Goal: Manage account settings

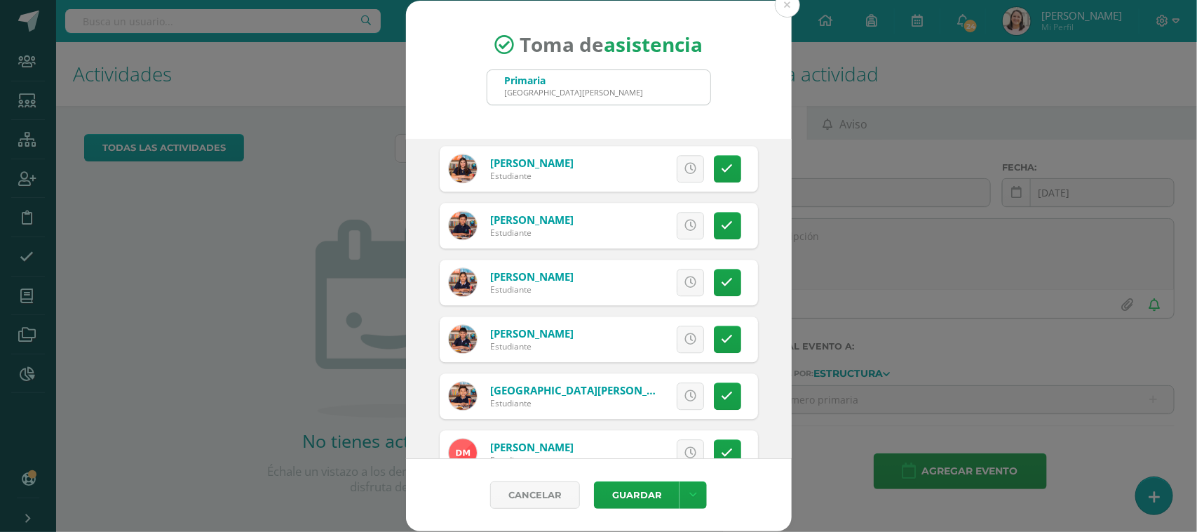
scroll to position [1665, 0]
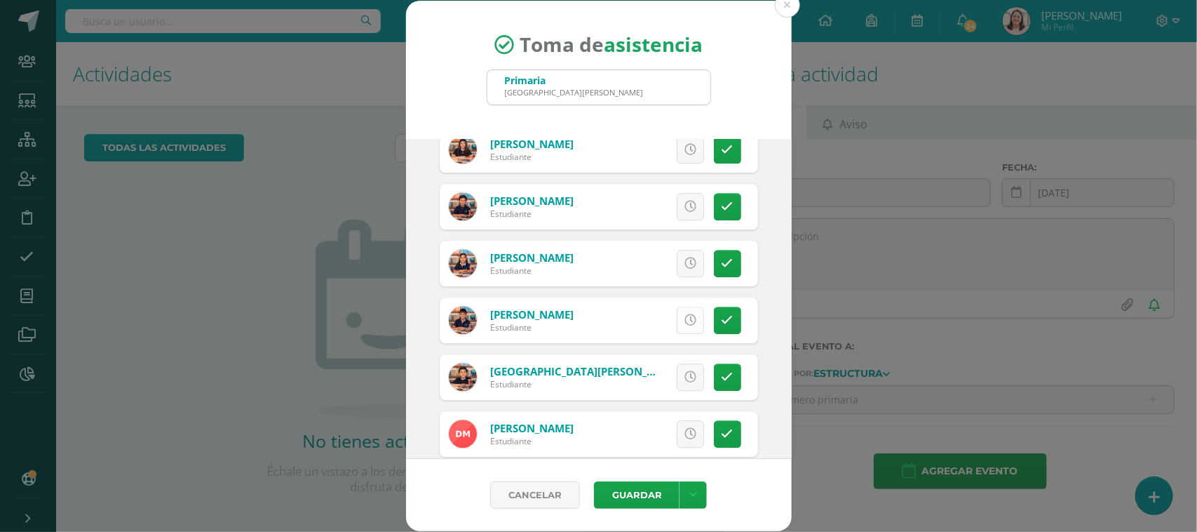
click at [684, 320] on icon at bounding box center [690, 320] width 12 height 12
click at [684, 259] on icon at bounding box center [690, 263] width 12 height 12
click at [722, 261] on icon at bounding box center [728, 263] width 12 height 12
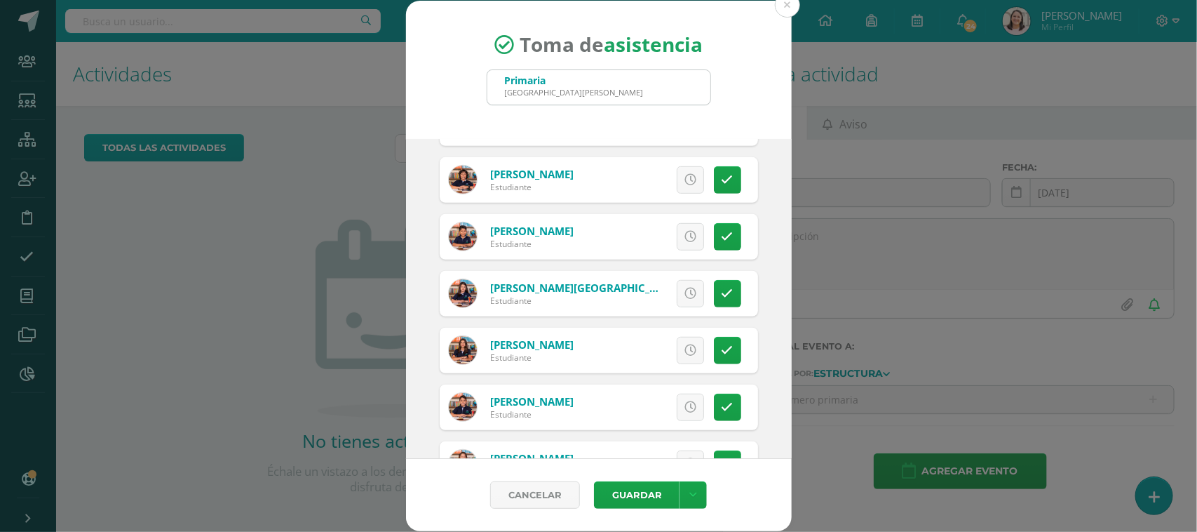
scroll to position [2805, 0]
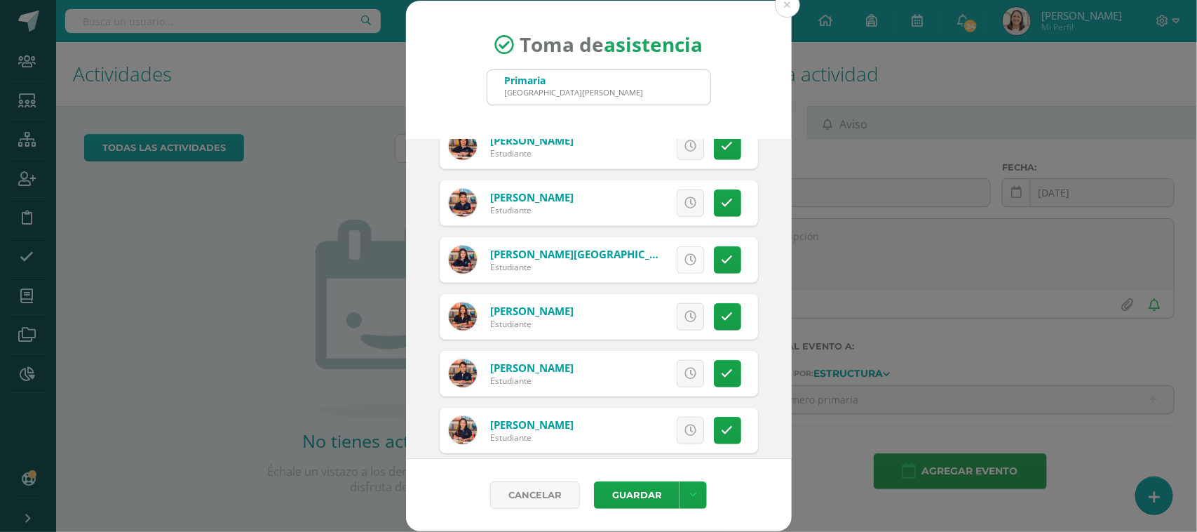
click at [680, 250] on link at bounding box center [690, 259] width 27 height 27
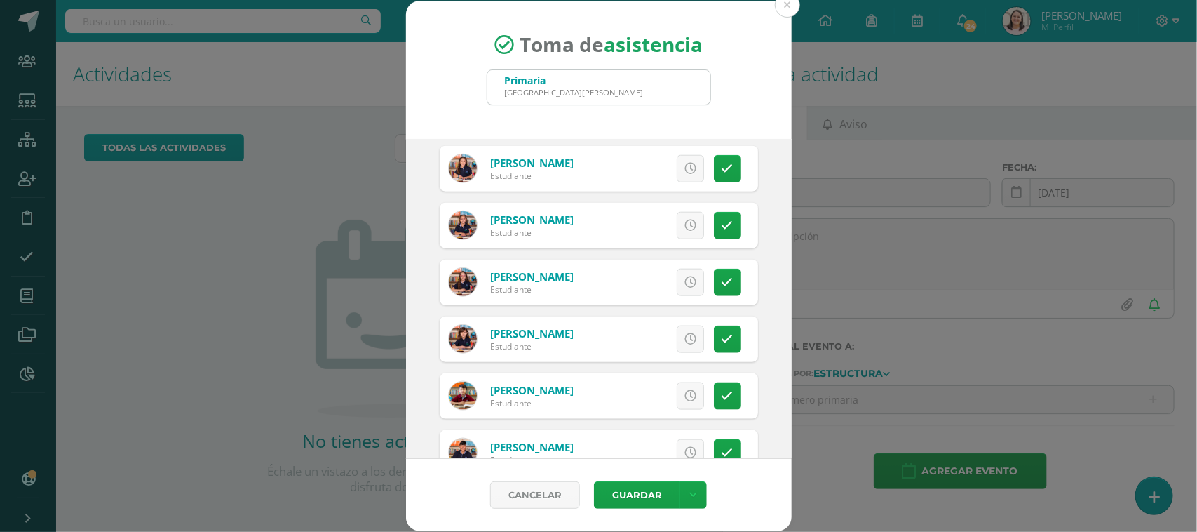
scroll to position [3068, 0]
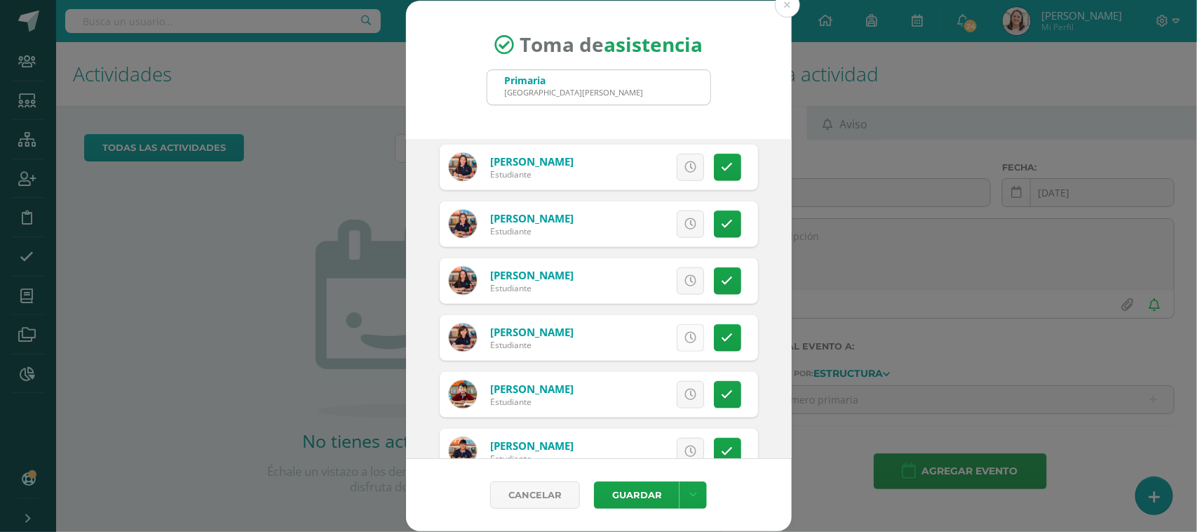
click at [684, 337] on link at bounding box center [690, 337] width 27 height 27
click at [684, 396] on icon at bounding box center [690, 394] width 12 height 12
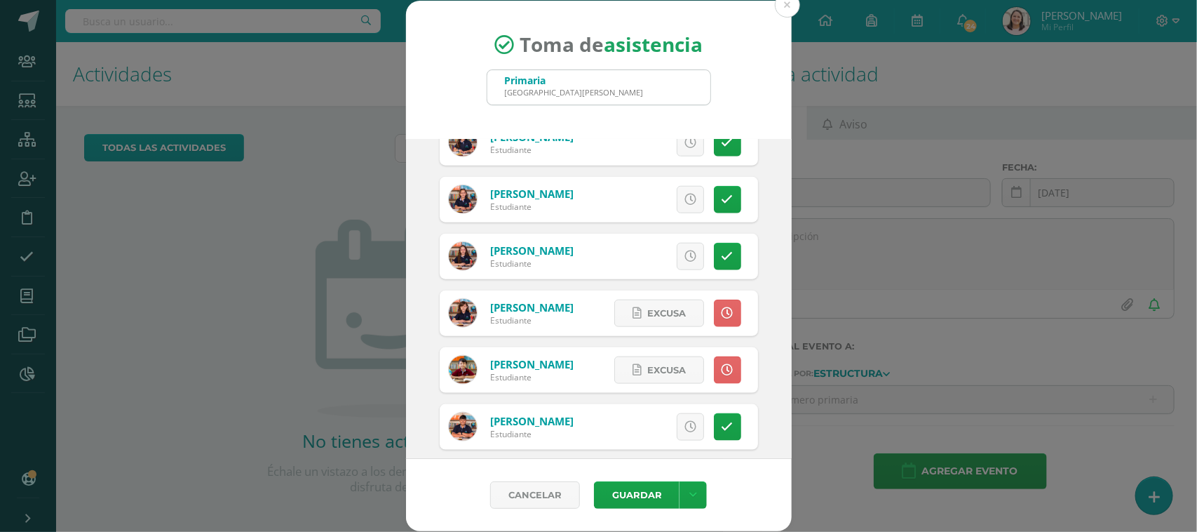
scroll to position [3106, 0]
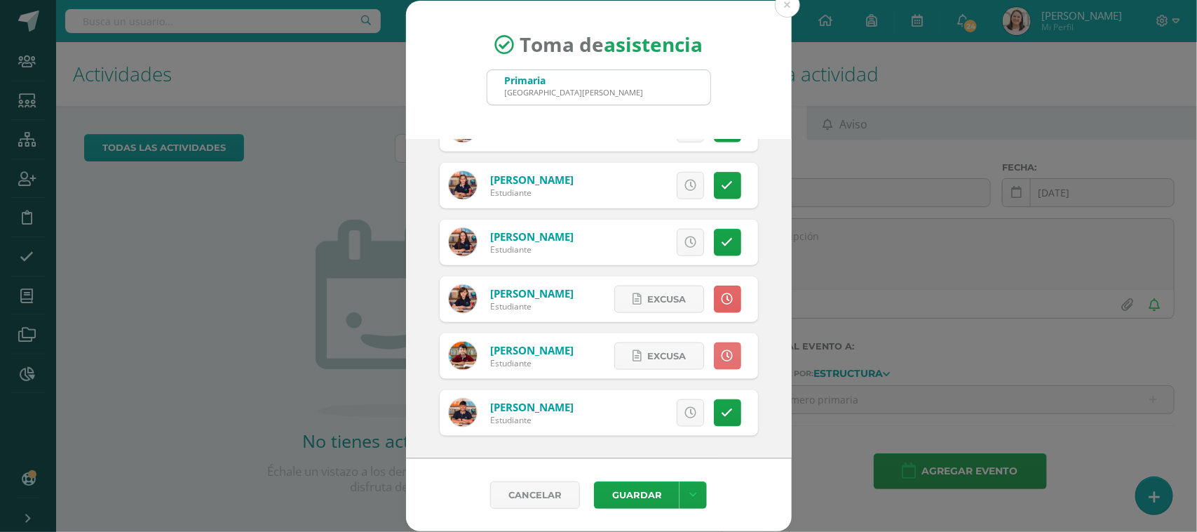
click at [722, 354] on icon at bounding box center [728, 356] width 12 height 12
click at [720, 292] on link at bounding box center [727, 298] width 27 height 27
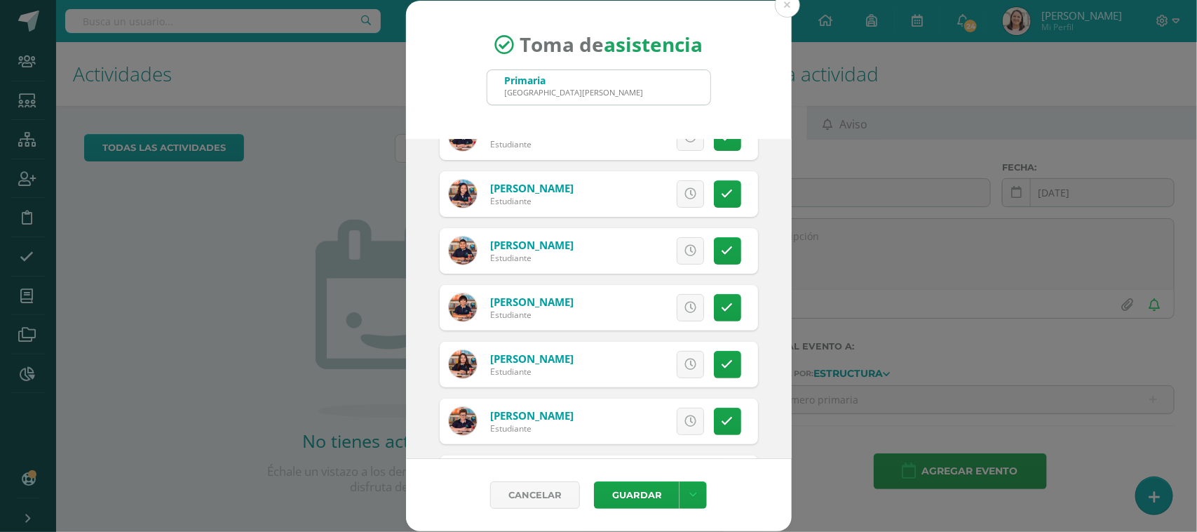
scroll to position [175, 0]
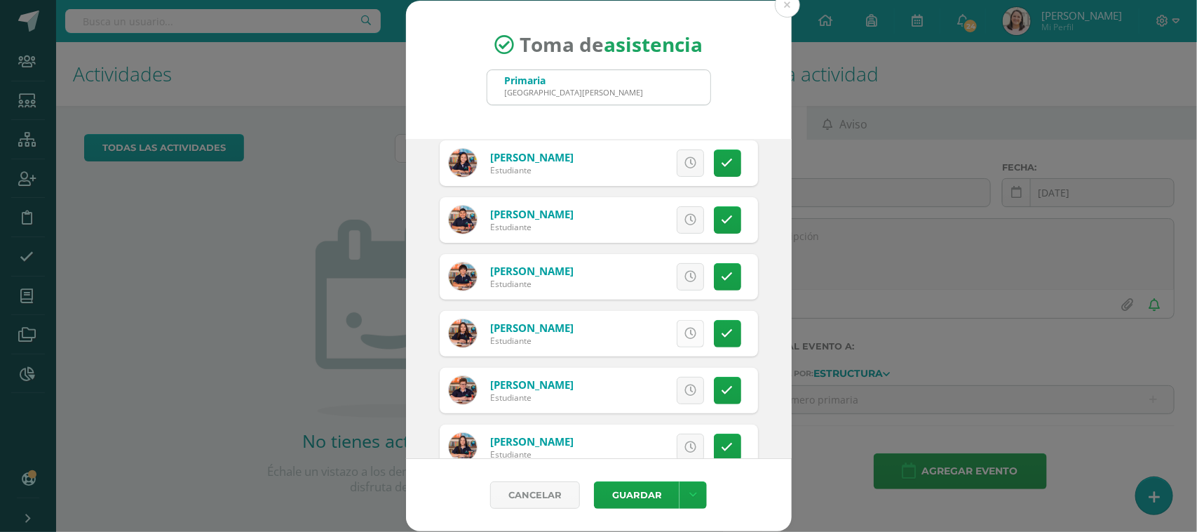
click at [684, 334] on icon at bounding box center [690, 333] width 12 height 12
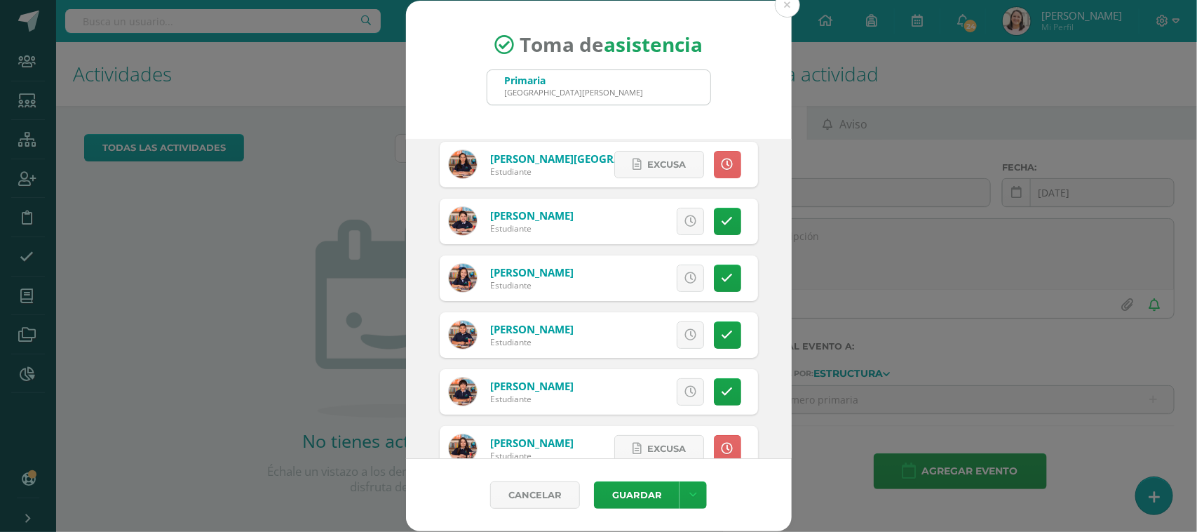
scroll to position [0, 0]
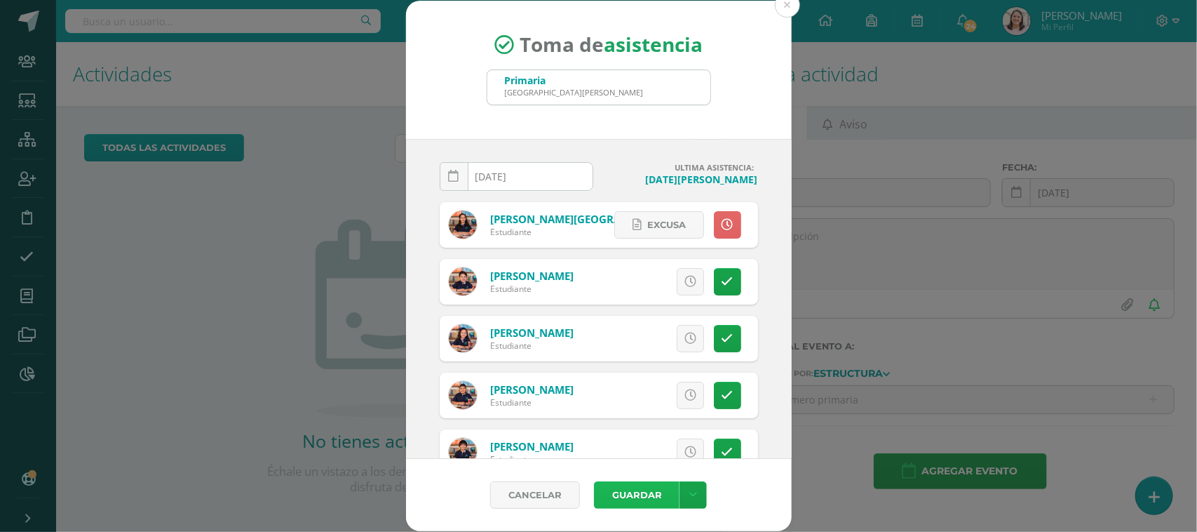
click at [635, 499] on button "Guardar" at bounding box center [637, 494] width 86 height 27
